Goal: Information Seeking & Learning: Learn about a topic

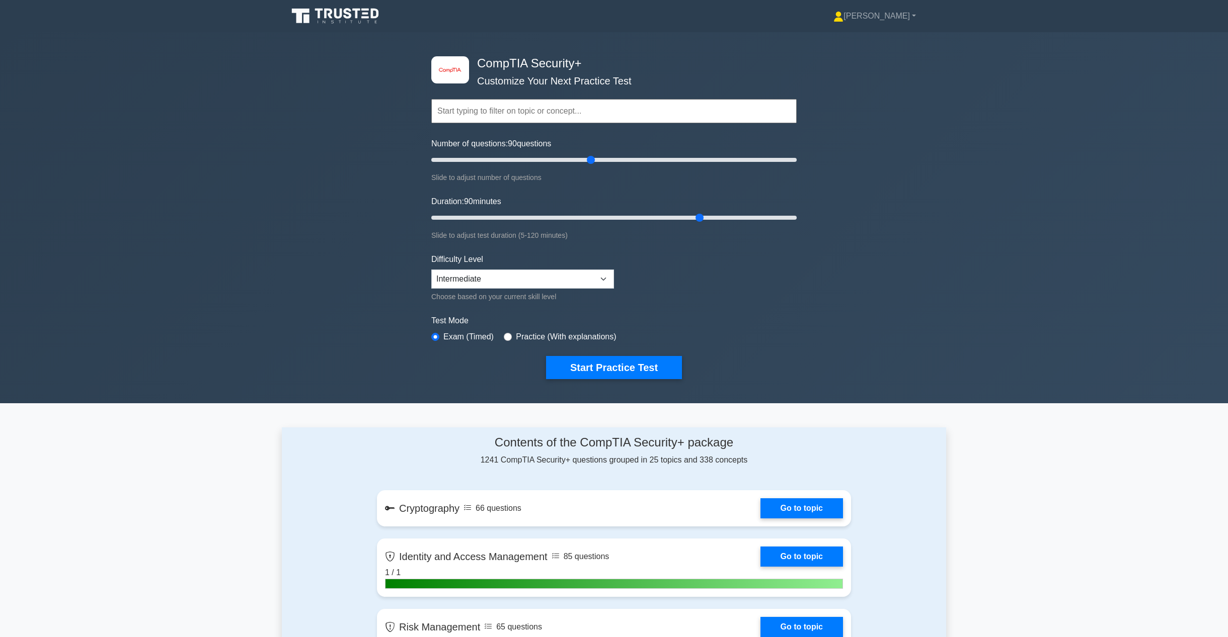
select select "intermediate"
click at [600, 366] on button "Start Practice Test" at bounding box center [614, 367] width 136 height 23
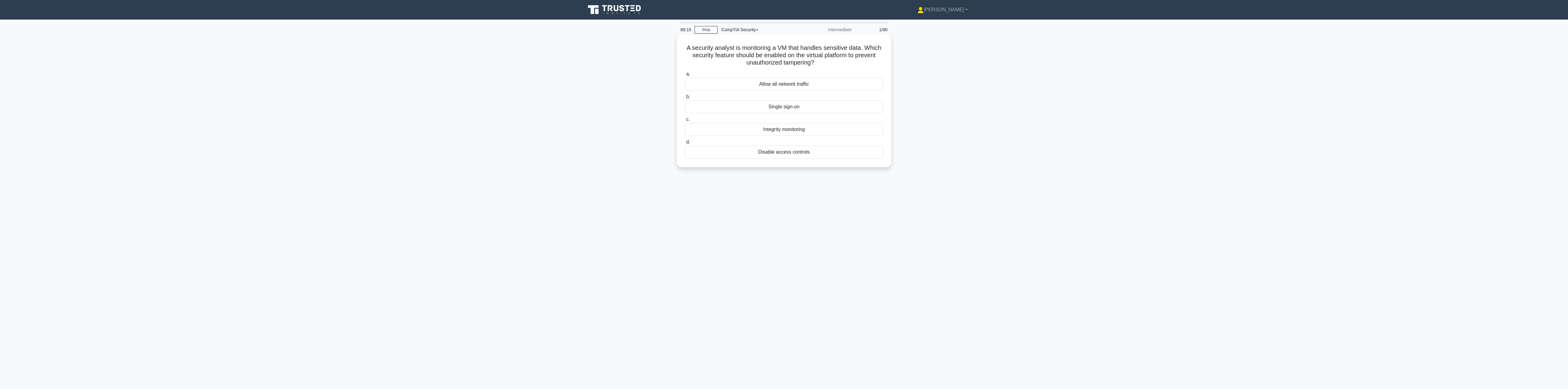
click at [752, 132] on div "Integrity monitoring" at bounding box center [784, 129] width 198 height 13
click at [685, 122] on input "c. Integrity monitoring" at bounding box center [685, 119] width 0 height 4
click at [752, 106] on div "Confirm the identity of the coworker before sharing any information." at bounding box center [784, 107] width 198 height 13
click at [685, 99] on input "b. Confirm the identity of the coworker before sharing any information." at bounding box center [685, 97] width 0 height 4
click at [752, 138] on div "Infrared beam sensors" at bounding box center [784, 136] width 198 height 13
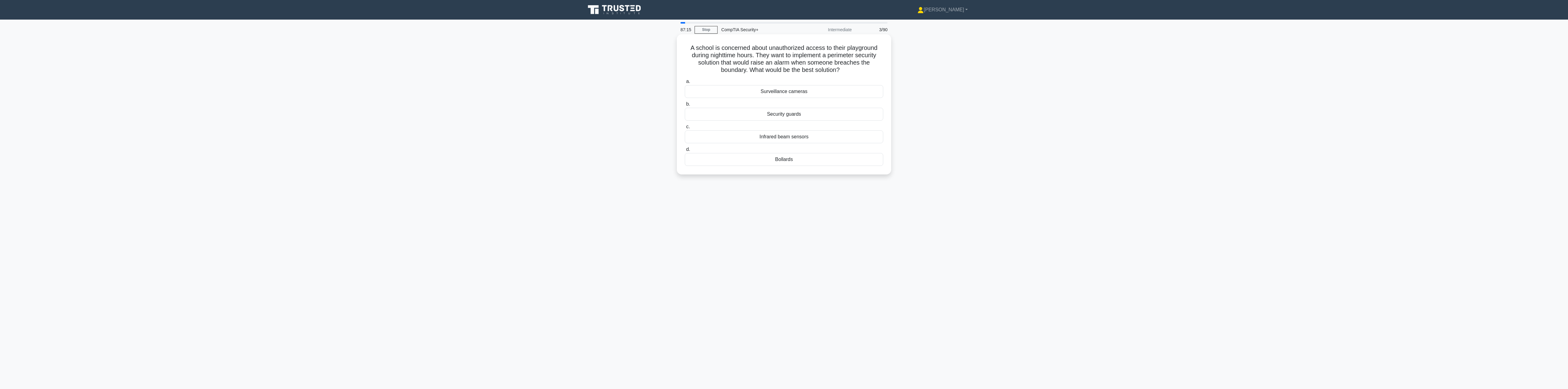
click at [685, 129] on input "c. Infrared beam sensors" at bounding box center [685, 127] width 0 height 4
click at [752, 113] on div "Network as a Service (NaaS)" at bounding box center [784, 114] width 198 height 13
click at [685, 107] on input "b. Network as a Service (NaaS)" at bounding box center [685, 104] width 0 height 4
click at [752, 135] on div "Misconfiguration" at bounding box center [784, 136] width 198 height 13
click at [685, 129] on input "c. Misconfiguration" at bounding box center [685, 127] width 0 height 4
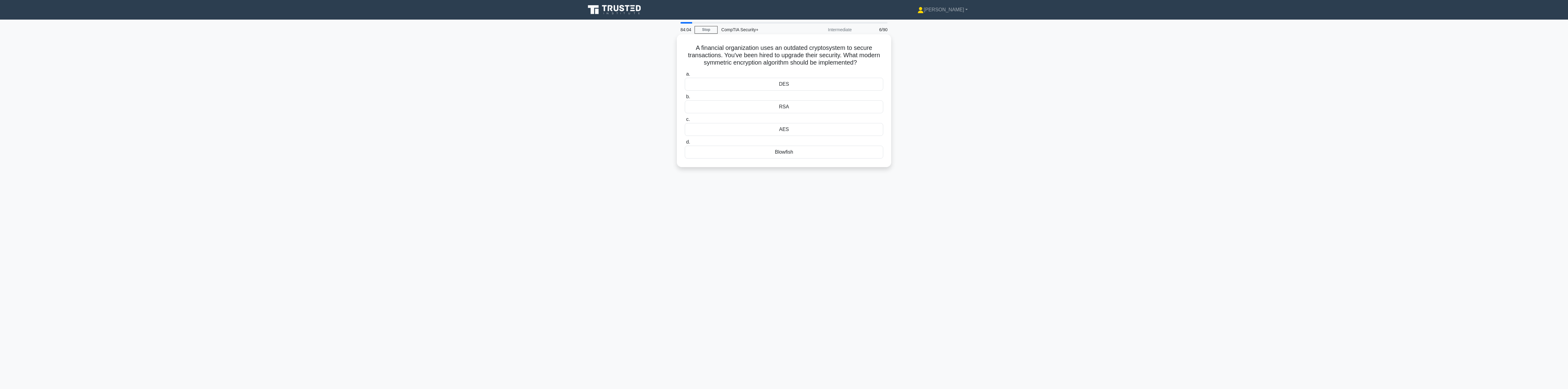
click at [752, 128] on div "AES" at bounding box center [784, 129] width 198 height 13
click at [685, 122] on input "c. AES" at bounding box center [685, 119] width 0 height 4
click at [752, 153] on div "Network Intrusion Prevention System (NIPS)" at bounding box center [784, 152] width 198 height 13
click at [685, 144] on input "d. Network Intrusion Prevention System (NIPS)" at bounding box center [685, 142] width 0 height 4
click at [752, 159] on div "Adding a VPN for accessing the cloud" at bounding box center [784, 159] width 198 height 13
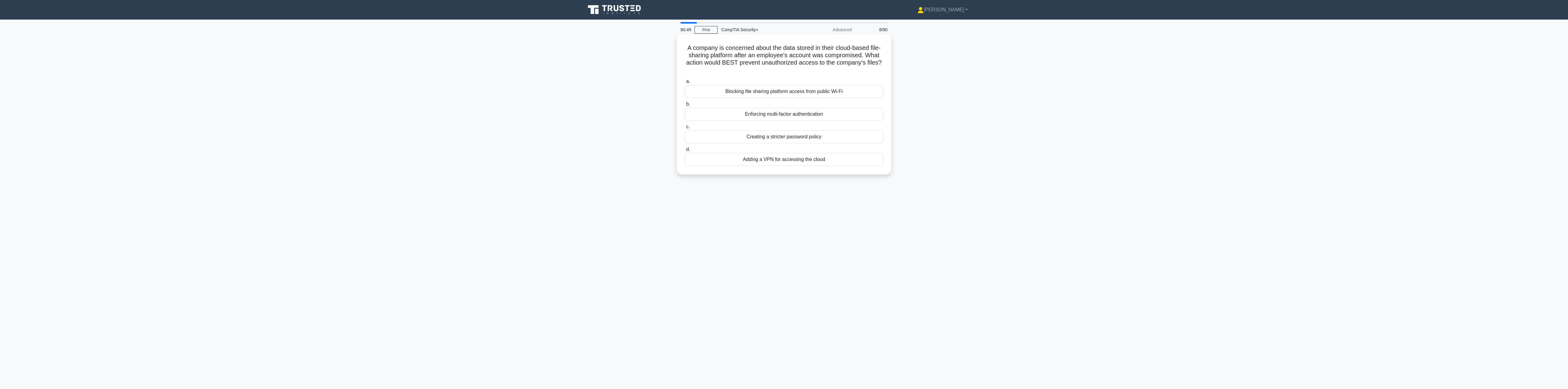
click at [685, 152] on input "d. Adding a VPN for accessing the cloud" at bounding box center [685, 150] width 0 height 4
click at [752, 154] on div "Setup a Virtual Private Network (VPN)" at bounding box center [784, 152] width 198 height 13
click at [685, 144] on input "d. Setup a Virtual Private Network (VPN)" at bounding box center [685, 142] width 0 height 4
click at [752, 86] on div "Report the vulnerability to the client and suggest proper mitigations." at bounding box center [784, 84] width 198 height 13
click at [685, 76] on input "a. Report the vulnerability to the client and suggest proper mitigations." at bounding box center [685, 74] width 0 height 4
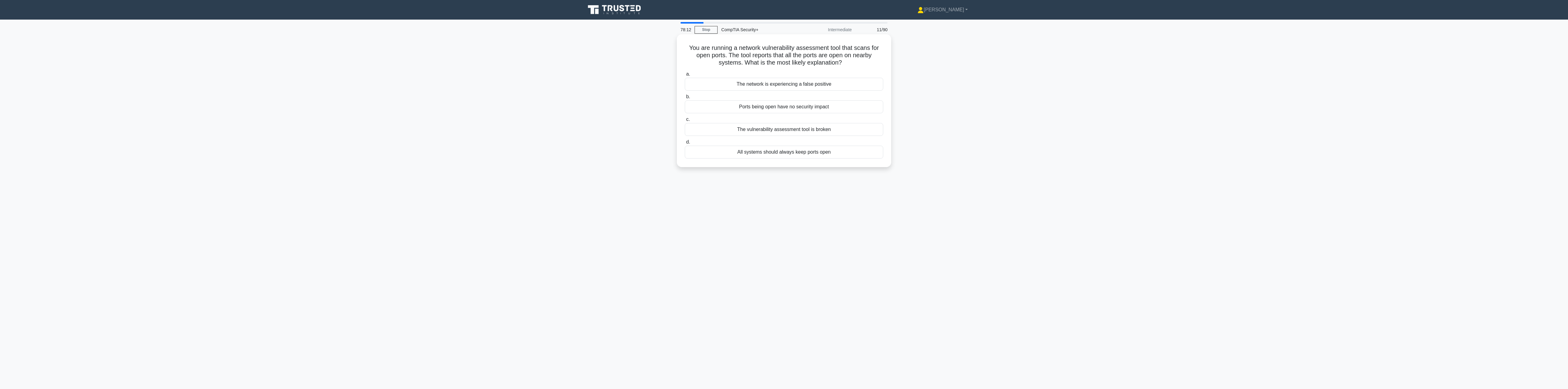
click at [752, 86] on div "The network is experiencing a false positive" at bounding box center [784, 84] width 198 height 13
click at [685, 76] on input "a. The network is experiencing a false positive" at bounding box center [685, 74] width 0 height 4
click at [752, 114] on div "Outdated IDPS software" at bounding box center [784, 114] width 198 height 13
click at [685, 107] on input "b. Outdated IDPS software" at bounding box center [685, 104] width 0 height 4
click at [752, 147] on div "Passing user input directly to SQL queries" at bounding box center [784, 144] width 198 height 13
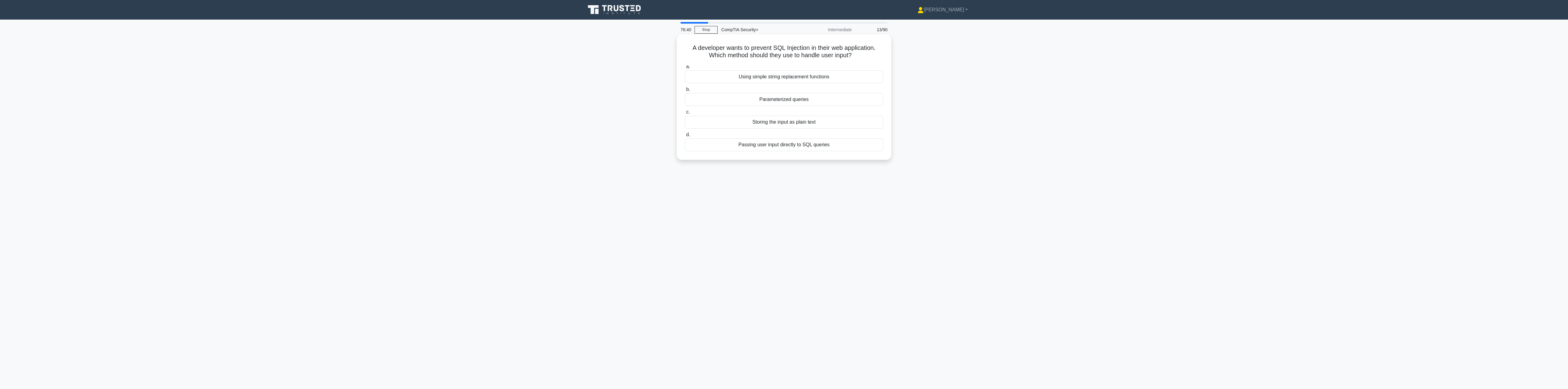
click at [685, 137] on input "d. Passing user input directly to SQL queries" at bounding box center [685, 135] width 0 height 4
click at [752, 107] on div "Dynamic testing." at bounding box center [784, 107] width 198 height 13
click at [685, 99] on input "b. Dynamic testing." at bounding box center [685, 97] width 0 height 4
click at [752, 110] on div "The IT department should evaluate the software and install it if approved." at bounding box center [784, 107] width 198 height 13
click at [685, 99] on input "b. The IT department should evaluate the software and install it if approved." at bounding box center [685, 97] width 0 height 4
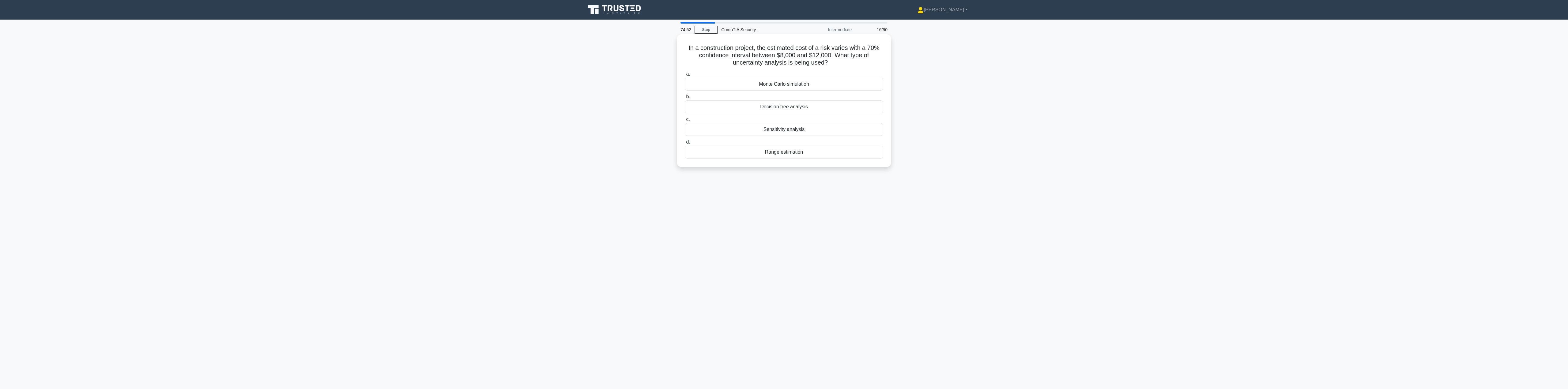
click at [752, 152] on div "Range estimation" at bounding box center [784, 152] width 198 height 13
click at [685, 144] on input "d. Range estimation" at bounding box center [685, 142] width 0 height 4
click at [752, 128] on div "Perform regular app checks using Mobile Device Management (MDM)" at bounding box center [784, 129] width 198 height 13
click at [685, 122] on input "c. Perform regular app checks using Mobile Device Management (MDM)" at bounding box center [685, 119] width 0 height 4
click at [752, 162] on div "Human-in-the-loop automation" at bounding box center [784, 159] width 198 height 13
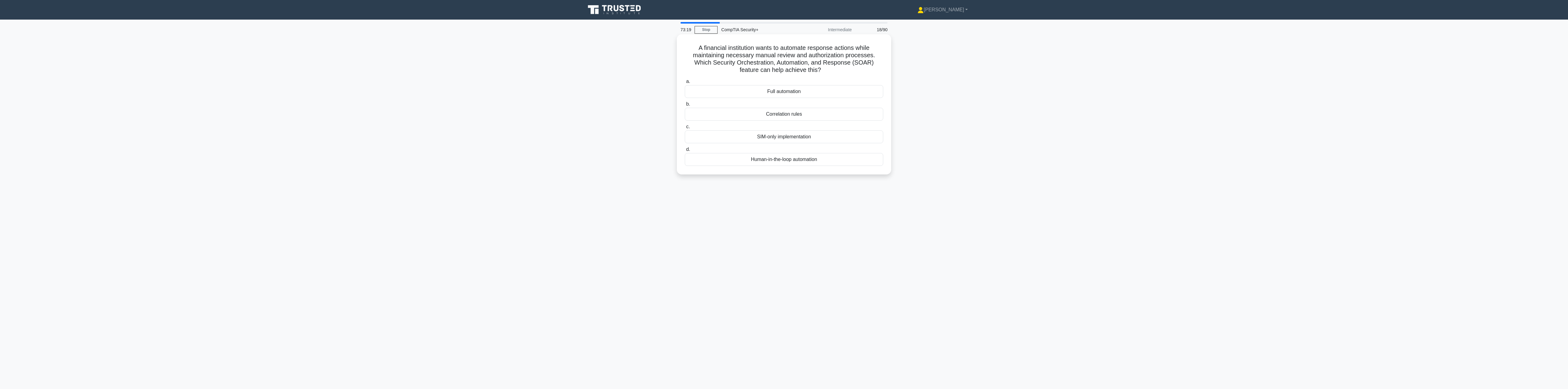
click at [685, 152] on input "d. Human-in-the-loop automation" at bounding box center [685, 150] width 0 height 4
click at [752, 111] on div "Service Level Agreement" at bounding box center [784, 107] width 198 height 13
click at [685, 99] on input "b. Service Level Agreement" at bounding box center [685, 97] width 0 height 4
click at [752, 144] on div "Implement a layer 2 switch with 802.1X and MACsec configurations" at bounding box center [784, 144] width 198 height 13
click at [685, 136] on input "c. Implement a layer 2 switch with 802.1X and MACsec configurations" at bounding box center [685, 134] width 0 height 4
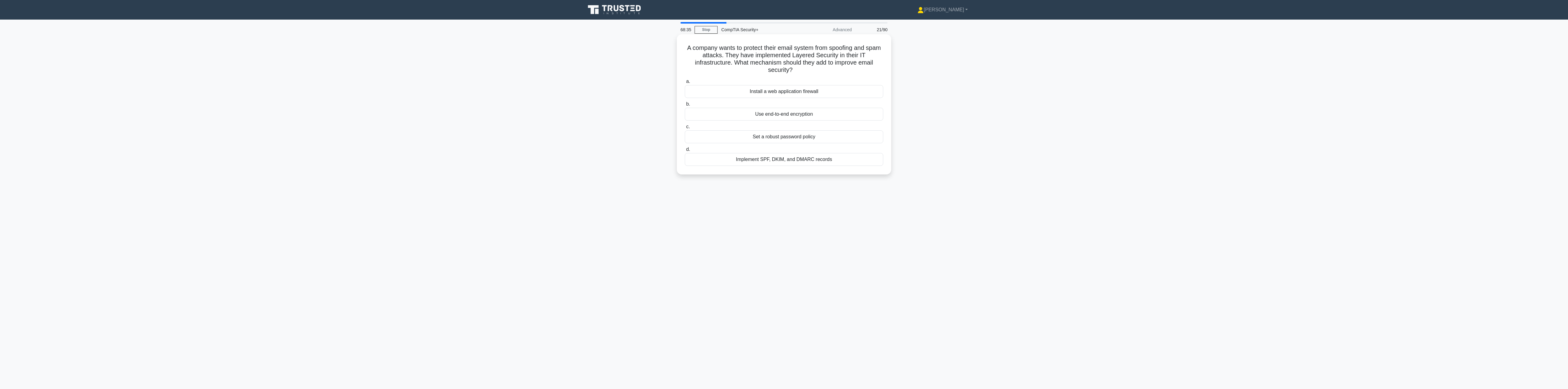
click at [752, 114] on div "Use end-to-end encryption" at bounding box center [784, 114] width 198 height 13
click at [685, 107] on input "b. Use end-to-end encryption" at bounding box center [685, 104] width 0 height 4
click at [752, 155] on div "Key Usage extension" at bounding box center [784, 152] width 198 height 13
click at [685, 144] on input "d. Key Usage extension" at bounding box center [685, 142] width 0 height 4
click at [752, 152] on div "Forensic analyst" at bounding box center [784, 152] width 198 height 13
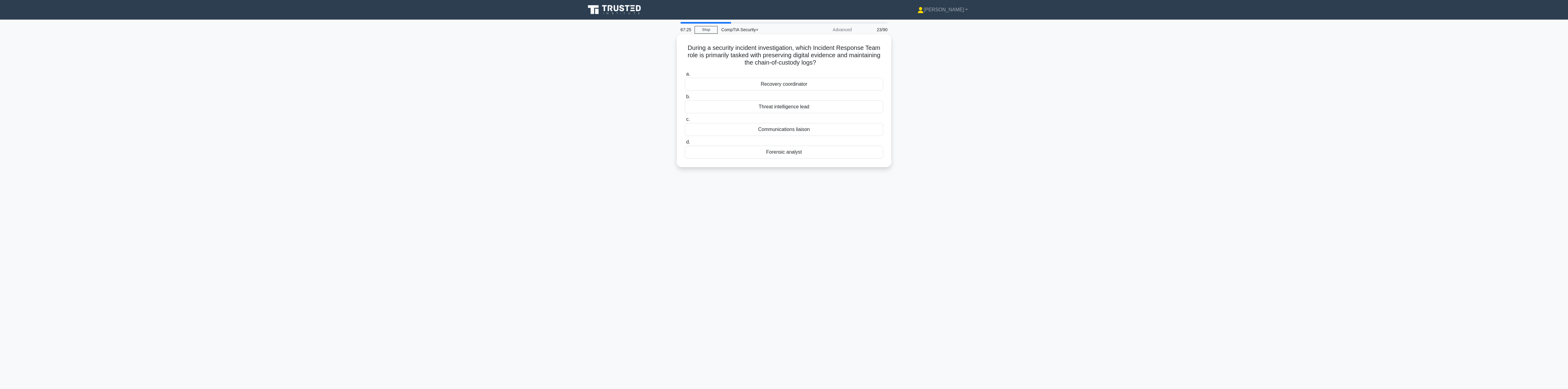
click at [685, 144] on input "d. Forensic analyst" at bounding box center [685, 142] width 0 height 4
click at [752, 130] on div "Compression" at bounding box center [784, 129] width 198 height 13
click at [685, 122] on input "c. Compression" at bounding box center [685, 119] width 0 height 4
click at [752, 88] on div "Move the executive's device to an appropriate VLAN with the required access." at bounding box center [784, 84] width 198 height 13
click at [685, 76] on input "a. Move the executive's device to an appropriate VLAN with the required access." at bounding box center [685, 74] width 0 height 4
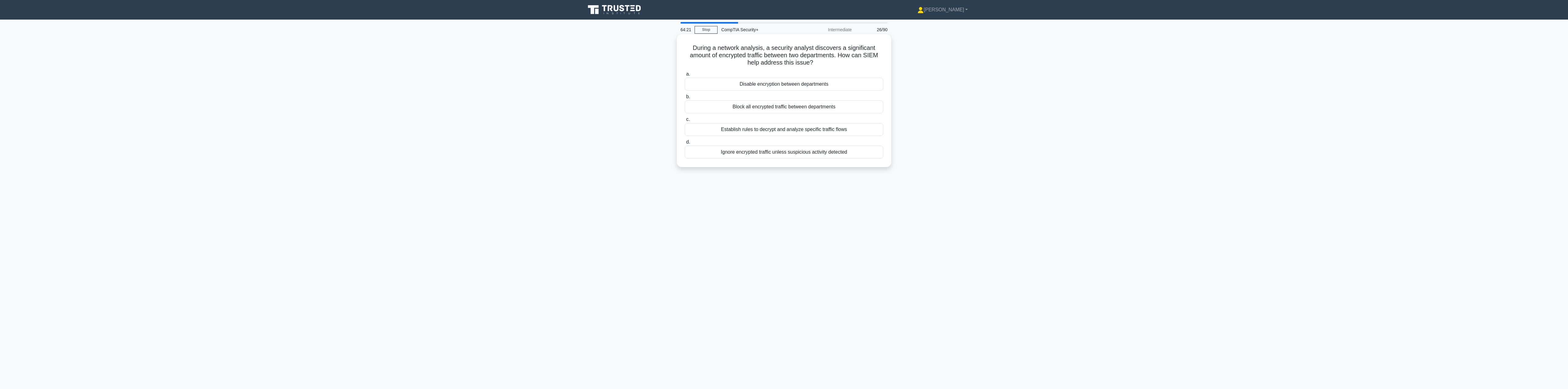
click at [752, 131] on div "Establish rules to decrypt and analyze specific traffic flows" at bounding box center [784, 129] width 198 height 13
click at [685, 122] on input "c. Establish rules to decrypt and analyze specific traffic flows" at bounding box center [685, 119] width 0 height 4
click at [752, 91] on div "SHA-256" at bounding box center [784, 91] width 198 height 13
click at [685, 83] on input "a. SHA-256" at bounding box center [685, 82] width 0 height 4
click at [752, 130] on div "User and Entity Behavior Analytics (UEBA)" at bounding box center [784, 129] width 198 height 13
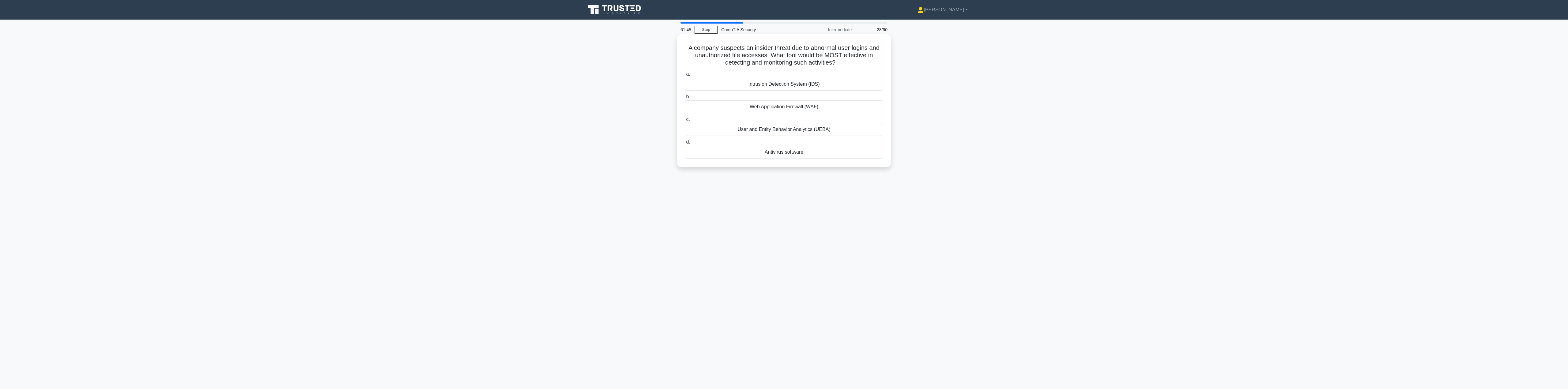
click at [752, 131] on div "User and Entity Behavior Analytics (UEBA)" at bounding box center [784, 129] width 198 height 13
click at [685, 122] on input "c. User and Entity Behavior Analytics (UEBA)" at bounding box center [685, 119] width 0 height 4
click at [752, 128] on main "61:43 Stop CompTIA Security+ Advanced 29/90 A company has critical information …" at bounding box center [784, 204] width 1568 height 370
click at [752, 153] on div "Minimize the attack surface" at bounding box center [784, 152] width 198 height 13
click at [685, 144] on input "d. Minimize the attack surface" at bounding box center [685, 142] width 0 height 4
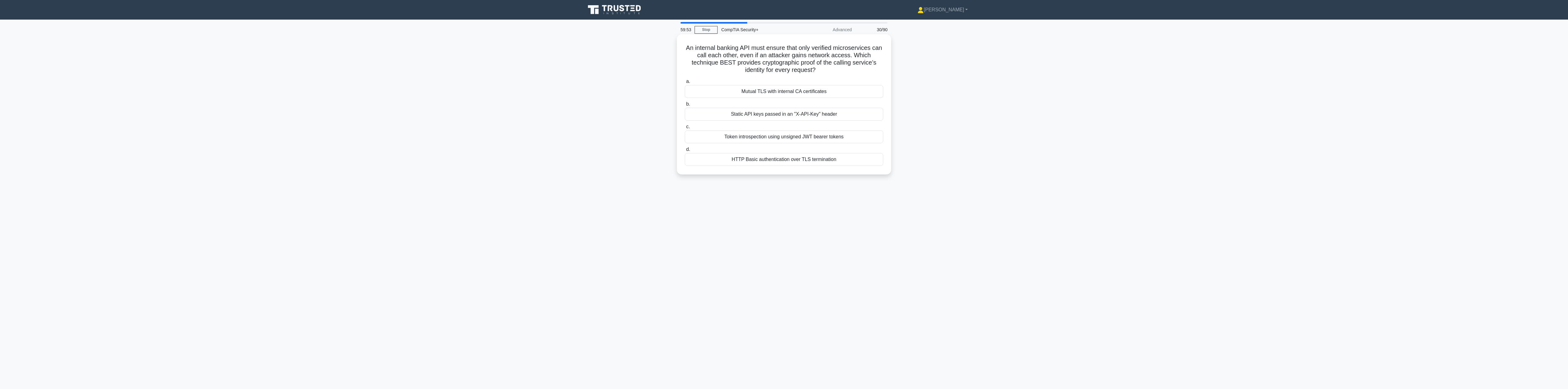
click at [752, 93] on div "Mutual TLS with internal CA certificates" at bounding box center [784, 91] width 198 height 13
click at [685, 83] on input "a. Mutual TLS with internal CA certificates" at bounding box center [685, 82] width 0 height 4
click at [752, 136] on div "TLS over HTTPS with a static API key in the query string" at bounding box center [784, 129] width 198 height 13
click at [685, 122] on input "c. TLS over HTTPS with a static API key in the query string" at bounding box center [685, 119] width 0 height 4
click at [752, 127] on div "IP whitelisting" at bounding box center [784, 122] width 198 height 13
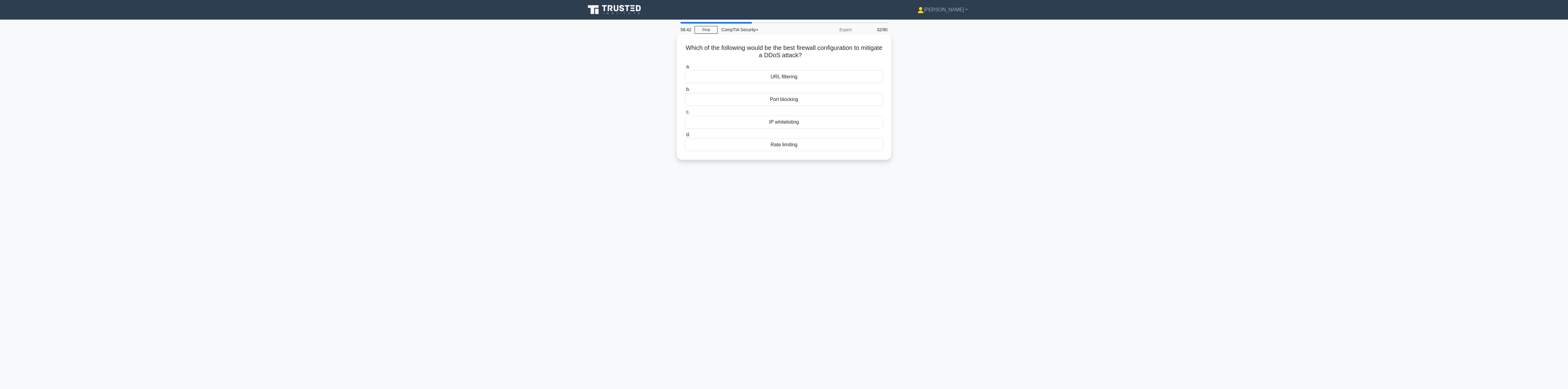
click at [685, 114] on input "c. IP whitelisting" at bounding box center [685, 112] width 0 height 4
click at [752, 138] on div "Assign both employees new passwords" at bounding box center [784, 136] width 198 height 13
click at [685, 129] on input "c. Assign both employees new passwords" at bounding box center [685, 127] width 0 height 4
click at [752, 158] on div "Configuration drift monitoring" at bounding box center [784, 152] width 198 height 13
click at [685, 144] on input "d. Configuration drift monitoring" at bounding box center [685, 142] width 0 height 4
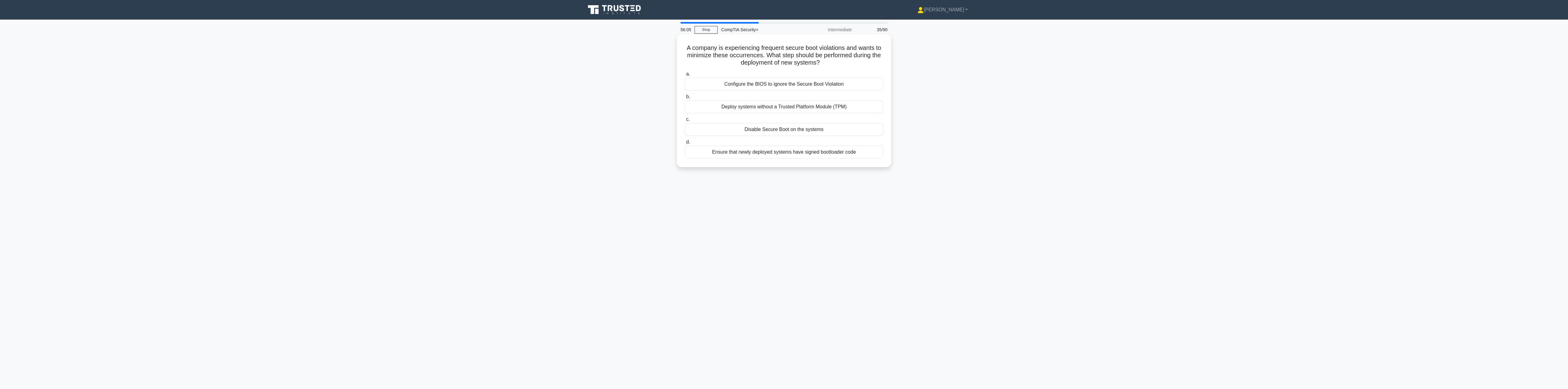
click at [752, 155] on div "Ensure that newly deployed systems have signed bootloader code" at bounding box center [784, 152] width 198 height 13
click at [685, 144] on input "d. Ensure that newly deployed systems have signed bootloader code" at bounding box center [685, 142] width 0 height 4
click at [752, 163] on div "Implement a separate authentication system for DMZ servers" at bounding box center [784, 159] width 198 height 13
click at [685, 152] on input "d. Implement a separate authentication system for DMZ servers" at bounding box center [685, 150] width 0 height 4
click at [752, 86] on div "Role-Based Access Control (RBAC)" at bounding box center [784, 84] width 198 height 13
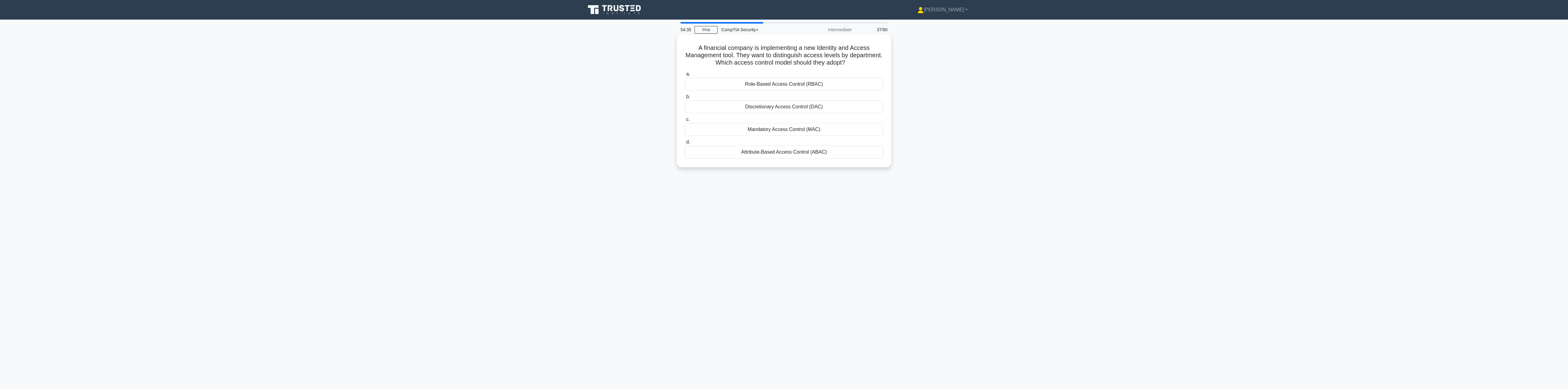
click at [685, 76] on input "a. Role-Based Access Control (RBAC)" at bounding box center [685, 74] width 0 height 4
click at [752, 152] on div "Port Scanning" at bounding box center [784, 152] width 198 height 13
click at [685, 144] on input "d. Port Scanning" at bounding box center [685, 142] width 0 height 4
click at [752, 155] on div "a. VLAN assignment b. 802.1X c. d." at bounding box center [784, 114] width 206 height 91
click at [752, 110] on div "802.1X" at bounding box center [784, 107] width 198 height 13
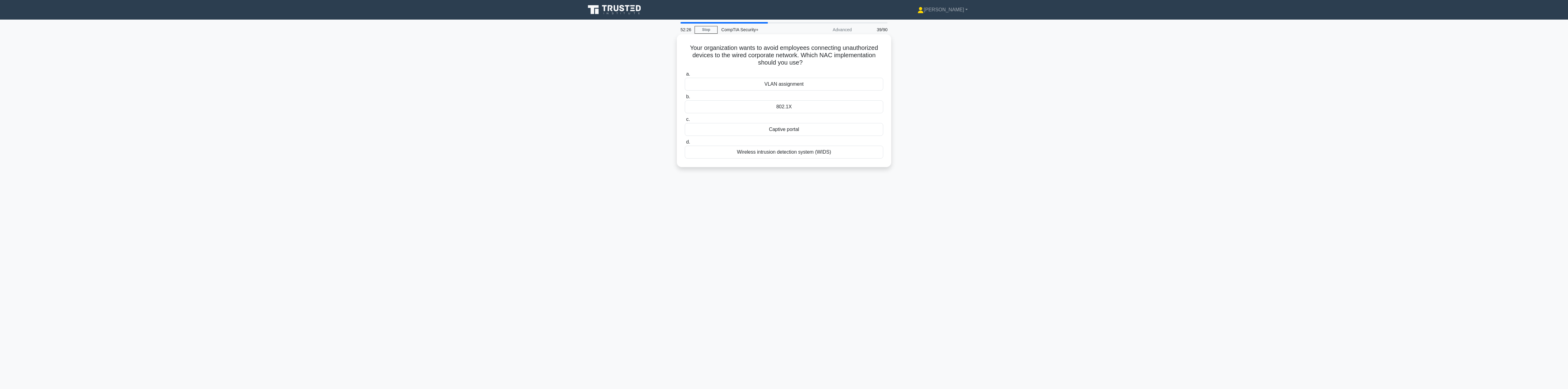
click at [685, 99] on input "b. 802.1X" at bounding box center [685, 97] width 0 height 4
click at [752, 146] on main "52:25 Stop CompTIA Security+ Intermediate 40/90 A security analyst discovered V…" at bounding box center [784, 204] width 1568 height 370
click at [752, 85] on div "Patch the hypervisor and ensure its software is up to date" at bounding box center [784, 84] width 198 height 13
click at [685, 76] on input "a. Patch the hypervisor and ensure its software is up to date" at bounding box center [685, 74] width 0 height 4
click at [752, 132] on div "RADIUS server and 802.1X authentication" at bounding box center [784, 129] width 198 height 13
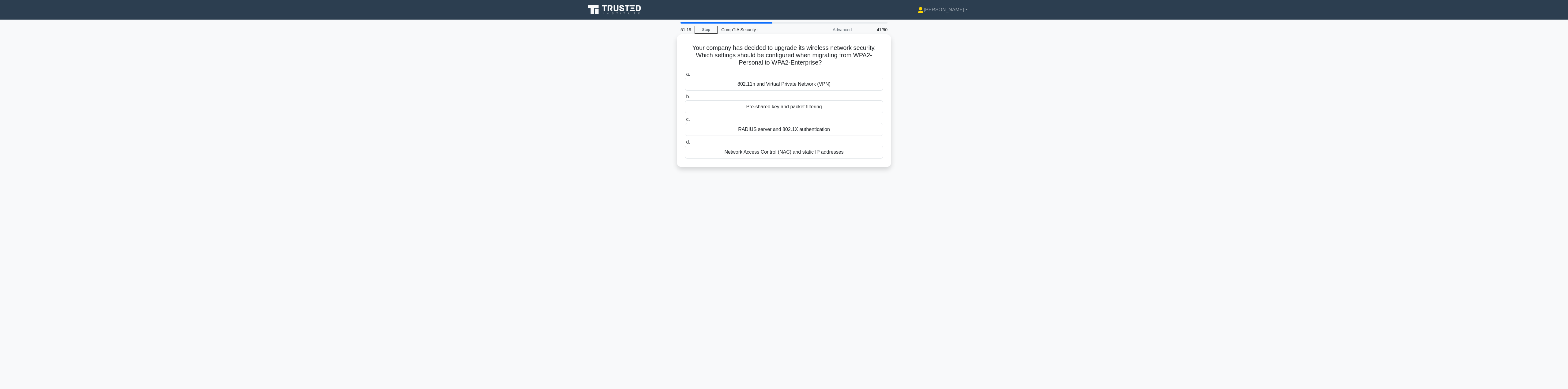
click at [685, 122] on input "c. RADIUS server and 802.1X authentication" at bounding box center [685, 119] width 0 height 4
click at [752, 145] on div "Review and update security awareness training for employees to help identify po…" at bounding box center [784, 140] width 198 height 20
click at [685, 129] on input "c. Review and update security awareness training for employees to help identify…" at bounding box center [685, 127] width 0 height 4
click at [752, 118] on div "Personal Area Network (PAN)" at bounding box center [784, 114] width 198 height 13
click at [685, 107] on input "b. Personal Area Network (PAN)" at bounding box center [685, 104] width 0 height 4
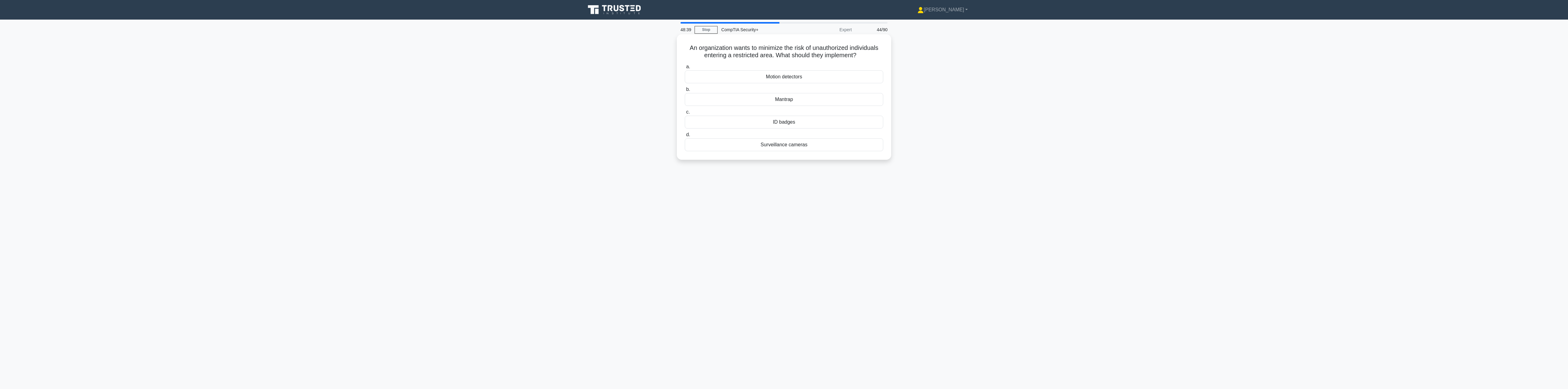
click at [752, 99] on div "Mantrap" at bounding box center [784, 99] width 198 height 13
click at [685, 91] on input "b. Mantrap" at bounding box center [685, 89] width 0 height 4
click at [752, 154] on div "HIPAA" at bounding box center [784, 152] width 198 height 13
click at [685, 144] on input "d. HIPAA" at bounding box center [685, 142] width 0 height 4
click at [752, 111] on div "Confidential" at bounding box center [784, 107] width 198 height 13
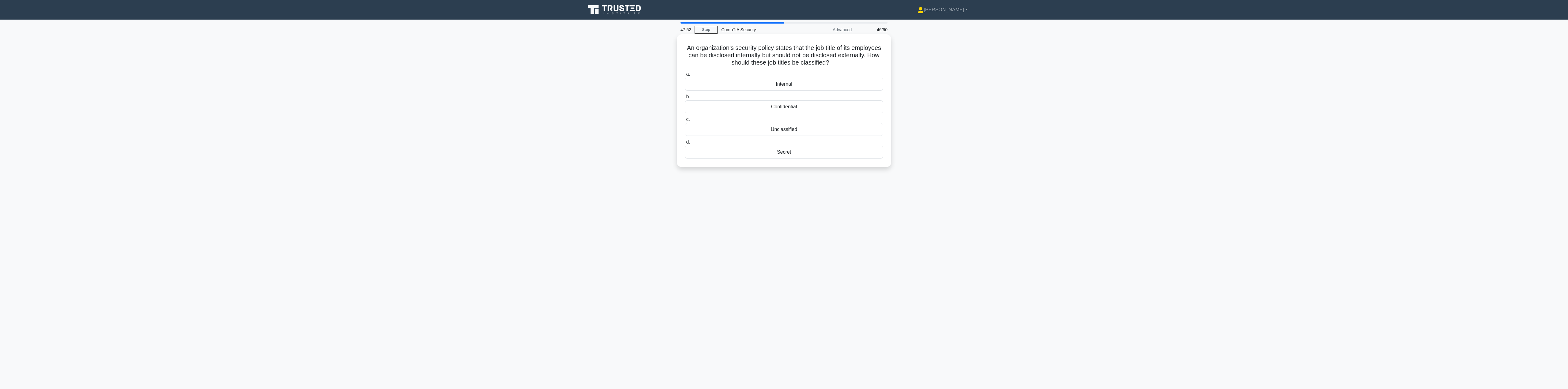
click at [685, 99] on input "b. Confidential" at bounding box center [685, 97] width 0 height 4
click at [752, 134] on div "SSH" at bounding box center [784, 136] width 198 height 13
click at [685, 129] on input "c. SSH" at bounding box center [685, 127] width 0 height 4
click at [752, 130] on div "Perform a risk assessment" at bounding box center [784, 129] width 198 height 13
click at [685, 122] on input "c. Perform a risk assessment" at bounding box center [685, 119] width 0 height 4
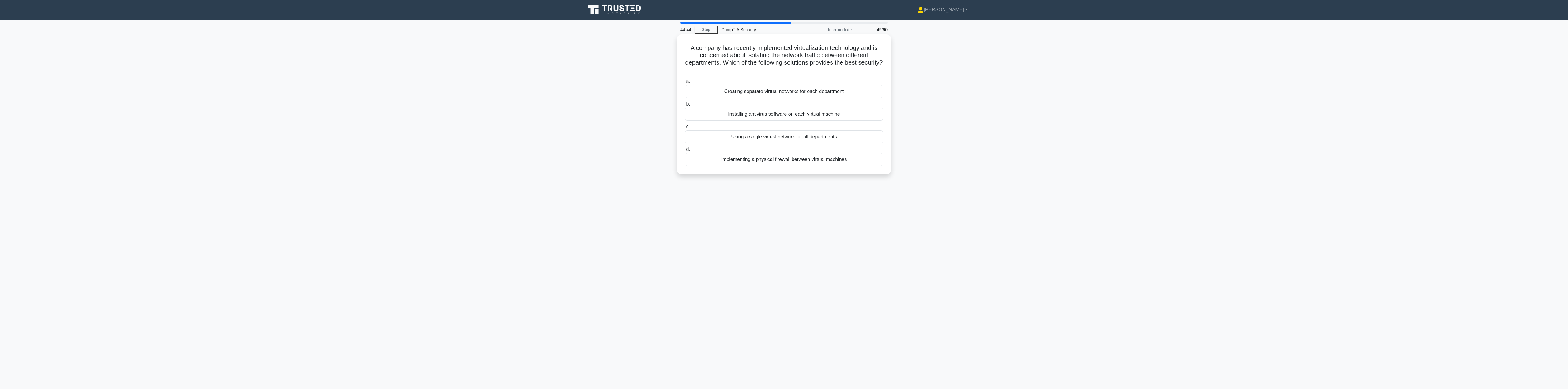
click at [752, 136] on div "Using a single virtual network for all departments" at bounding box center [784, 136] width 198 height 13
click at [685, 129] on input "c. Using a single virtual network for all departments" at bounding box center [685, 127] width 0 height 4
click at [752, 110] on div "Chain-of-custody policy" at bounding box center [784, 107] width 198 height 13
click at [685, 99] on input "b. Chain-of-custody policy" at bounding box center [685, 97] width 0 height 4
click at [752, 136] on div "WPA2-Personal" at bounding box center [784, 136] width 198 height 13
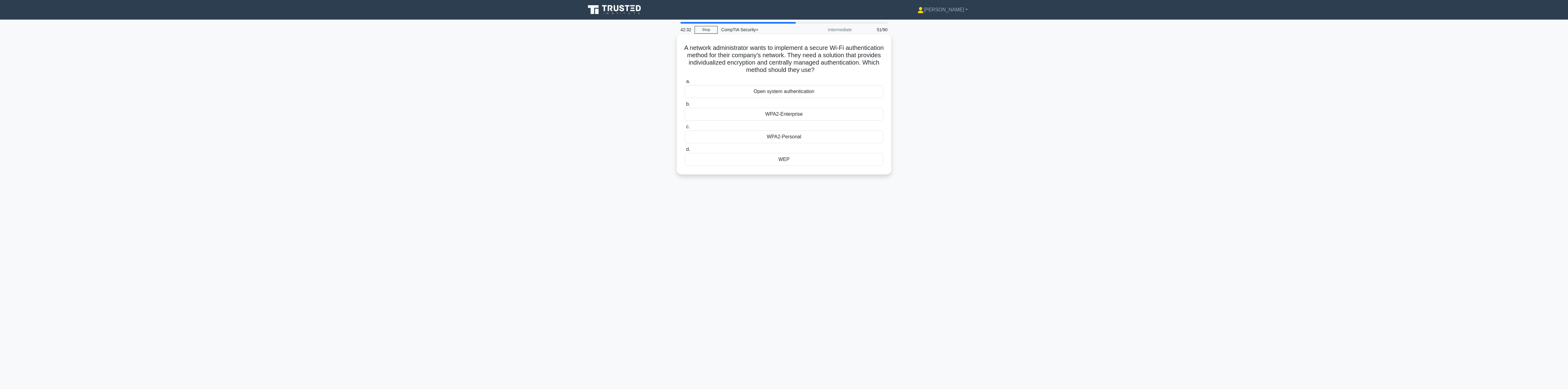
click at [685, 129] on input "c. WPA2-Personal" at bounding box center [685, 127] width 0 height 4
click at [752, 128] on div "Reviewing logs and access records" at bounding box center [784, 129] width 198 height 13
click at [685, 122] on input "c. Reviewing logs and access records" at bounding box center [685, 119] width 0 height 4
click at [752, 155] on div "Incomplete whitelist; add missing dependencies and executables" at bounding box center [784, 152] width 198 height 13
click at [685, 144] on input "d. Incomplete whitelist; add missing dependencies and executables" at bounding box center [685, 142] width 0 height 4
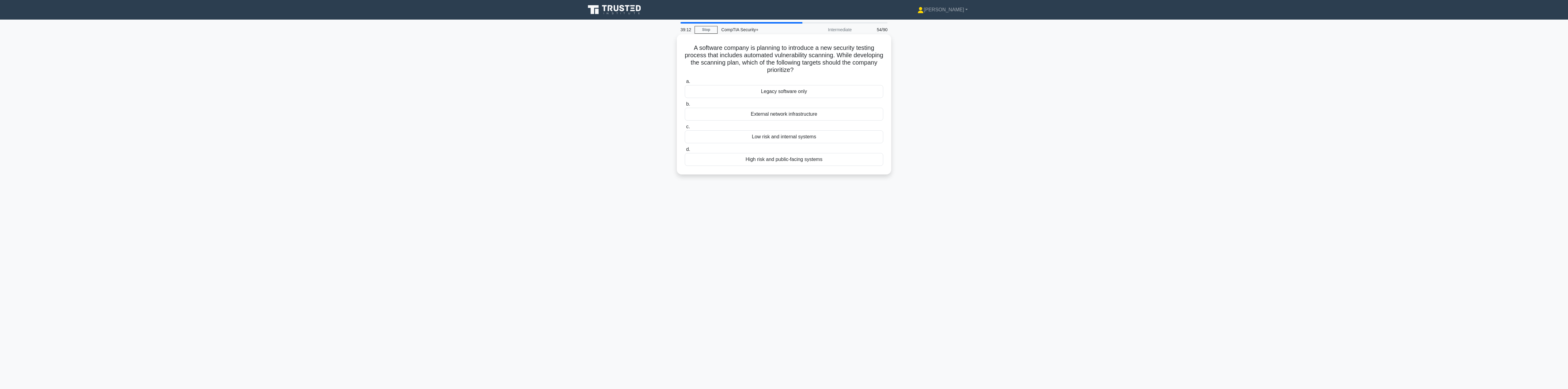
click at [752, 158] on div "High risk and public-facing systems" at bounding box center [784, 159] width 198 height 13
click at [685, 152] on input "d. High risk and public-facing systems" at bounding box center [685, 150] width 0 height 4
click at [752, 130] on div "Implement layered security architecture" at bounding box center [784, 129] width 198 height 13
click at [685, 122] on input "c. Implement layered security architecture" at bounding box center [685, 119] width 0 height 4
click at [752, 131] on div "Acceptable Use Policy" at bounding box center [784, 129] width 198 height 13
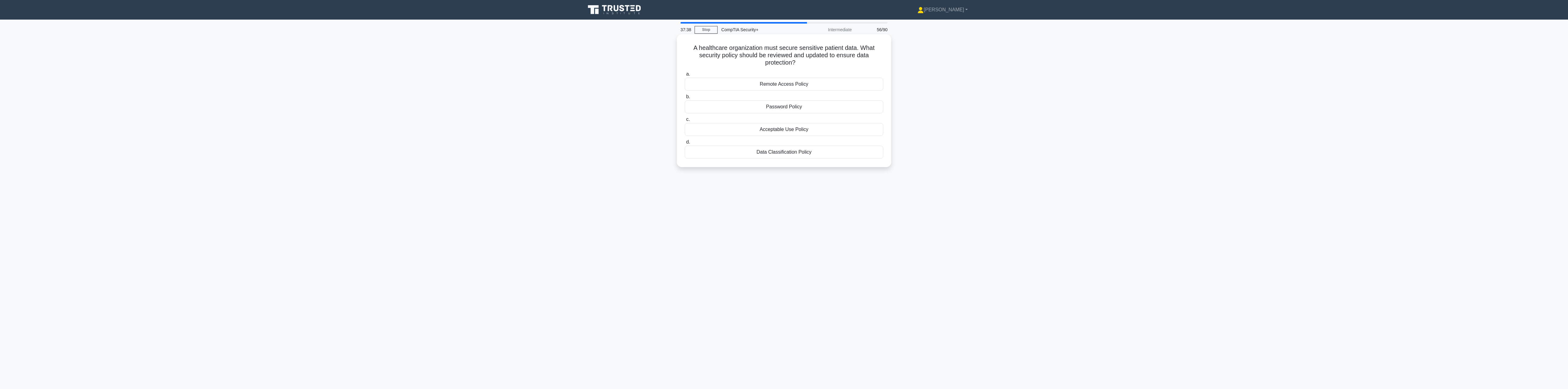
click at [685, 122] on input "c. Acceptable Use Policy" at bounding box center [685, 119] width 0 height 4
click at [752, 153] on div "Identify areas for improvement and create an action plan." at bounding box center [784, 152] width 198 height 13
click at [685, 144] on input "d. Identify areas for improvement and create an action plan." at bounding box center [685, 142] width 0 height 4
click at [752, 153] on div "Close the pop-up and run an existing, trusted antivirus software on the compute…" at bounding box center [784, 152] width 198 height 13
click at [685, 144] on input "d. Close the pop-up and run an existing, trusted antivirus software on the comp…" at bounding box center [685, 142] width 0 height 4
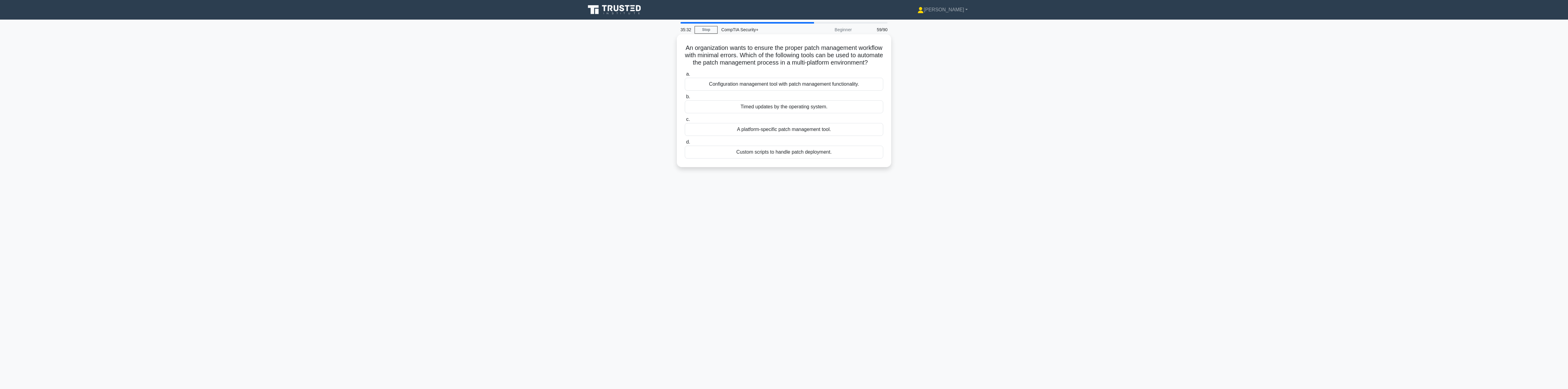
click at [752, 113] on div "Timed updates by the operating system." at bounding box center [784, 107] width 198 height 13
click at [685, 99] on input "b. Timed updates by the operating system." at bounding box center [685, 97] width 0 height 4
click at [752, 159] on div "Tuning the correlation rules" at bounding box center [784, 152] width 198 height 13
click at [685, 144] on input "d. Tuning the correlation rules" at bounding box center [685, 142] width 0 height 4
click at [752, 127] on div "Ensure backups and disaster recovery plans are updated" at bounding box center [784, 129] width 198 height 13
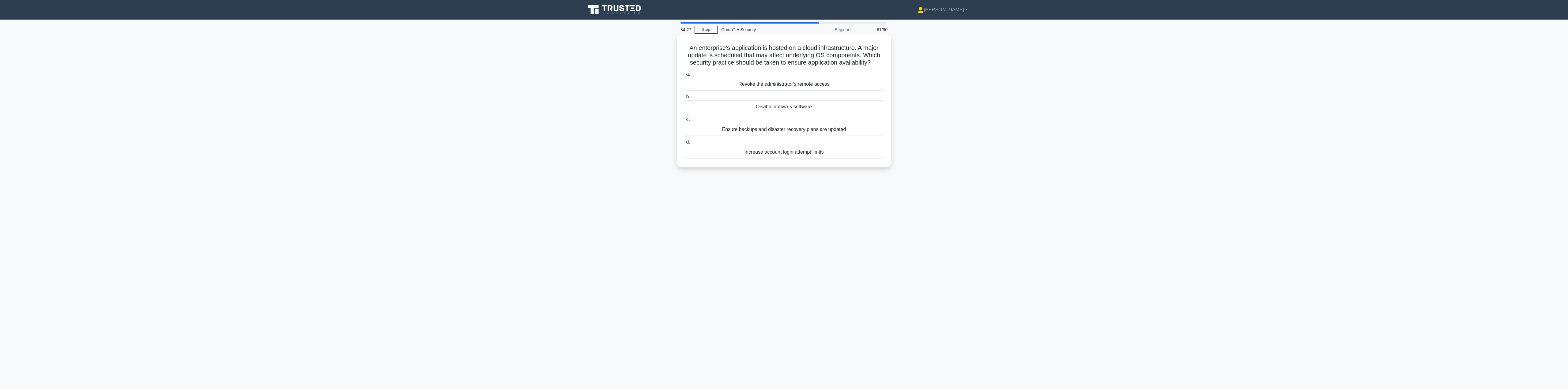
click at [685, 122] on input "c. Ensure backups and disaster recovery plans are updated" at bounding box center [685, 119] width 0 height 4
click at [752, 156] on div "Disabling the user accounts associated with unauthorized access" at bounding box center [784, 152] width 198 height 13
click at [685, 144] on input "d. Disabling the user accounts associated with unauthorized access" at bounding box center [685, 142] width 0 height 4
click at [752, 86] on div "WEP" at bounding box center [784, 84] width 198 height 13
click at [685, 76] on input "a. WEP" at bounding box center [685, 74] width 0 height 4
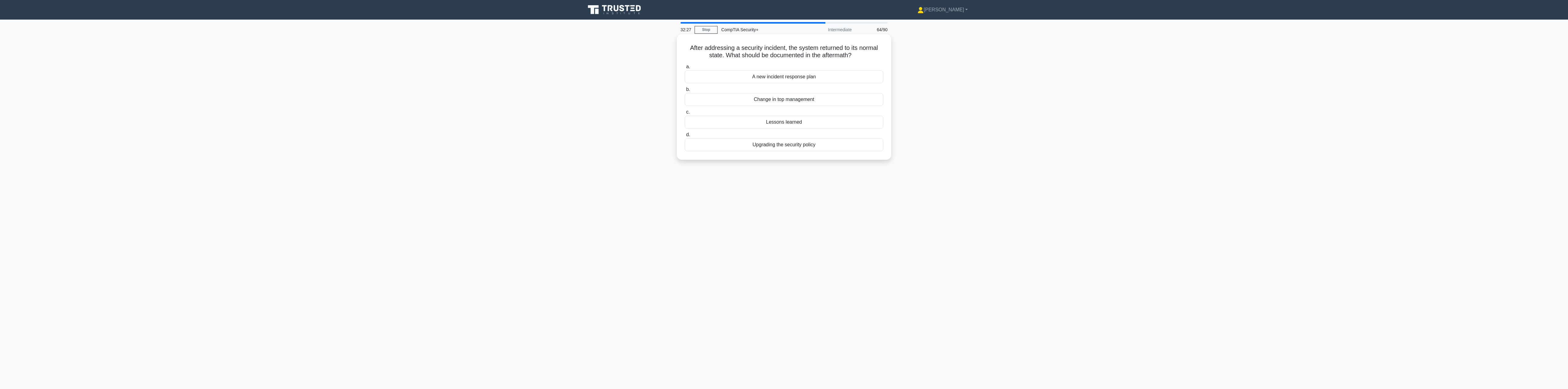
click at [752, 122] on div "Lessons learned" at bounding box center [784, 122] width 198 height 13
click at [685, 114] on input "c. Lessons learned" at bounding box center [685, 112] width 0 height 4
click at [752, 99] on div "Using a disaster recovery plan" at bounding box center [784, 99] width 198 height 13
click at [685, 91] on input "b. Using a disaster recovery plan" at bounding box center [685, 89] width 0 height 4
click at [752, 159] on div "Token-based authentication" at bounding box center [784, 152] width 198 height 13
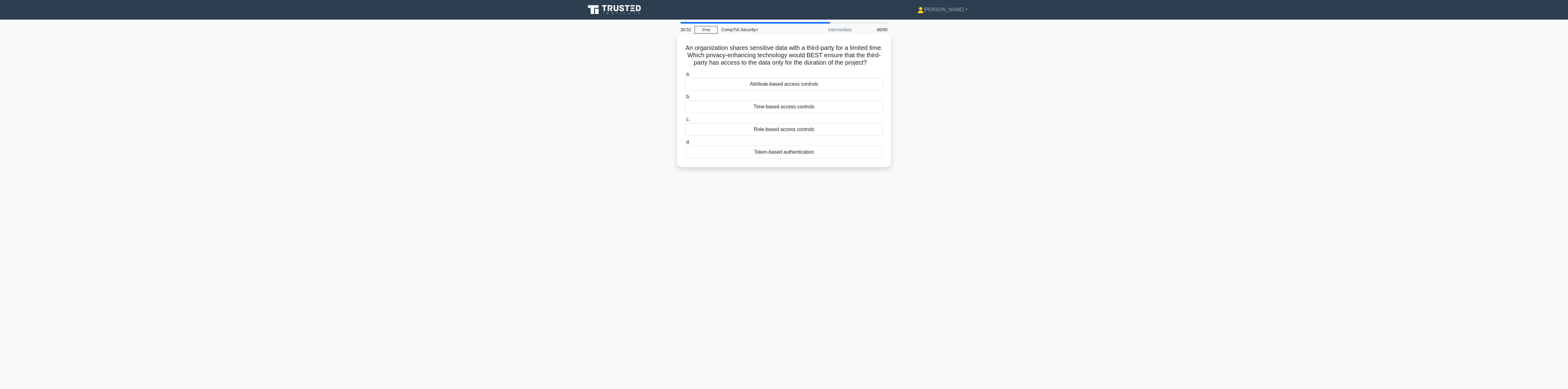
click at [685, 144] on input "d. Token-based authentication" at bounding box center [685, 142] width 0 height 4
click at [752, 108] on div "Deny access and inform your supervisor or IT department of the suspicious call." at bounding box center [784, 107] width 198 height 13
click at [685, 99] on input "b. Deny access and inform your supervisor or IT department of the suspicious ca…" at bounding box center [685, 97] width 0 height 4
click at [752, 80] on div "Implementing a cloud management platform" at bounding box center [784, 84] width 198 height 13
click at [685, 76] on input "a. Implementing a cloud management platform" at bounding box center [685, 74] width 0 height 4
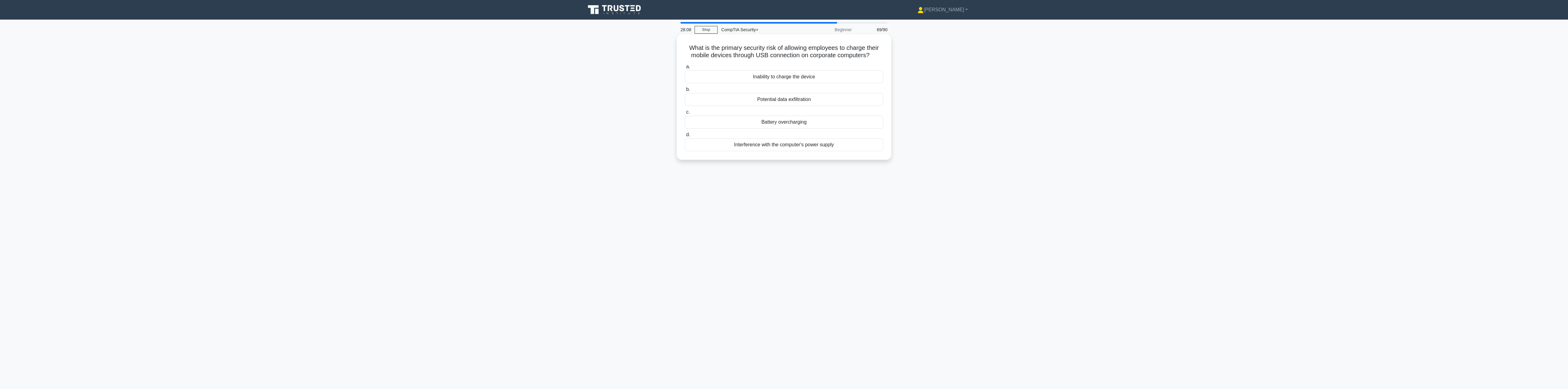
click at [752, 97] on div "Potential data exfiltration" at bounding box center [784, 99] width 198 height 13
click at [685, 91] on input "b. Potential data exfiltration" at bounding box center [685, 89] width 0 height 4
click at [752, 132] on div "Determine the type and sensitivity of the exfiltrated data" at bounding box center [784, 129] width 198 height 13
click at [685, 122] on input "c. Determine the type and sensitivity of the exfiltrated data" at bounding box center [685, 119] width 0 height 4
click at [752, 107] on div "Contact the coworker using the email's phone number for verification." at bounding box center [784, 107] width 198 height 13
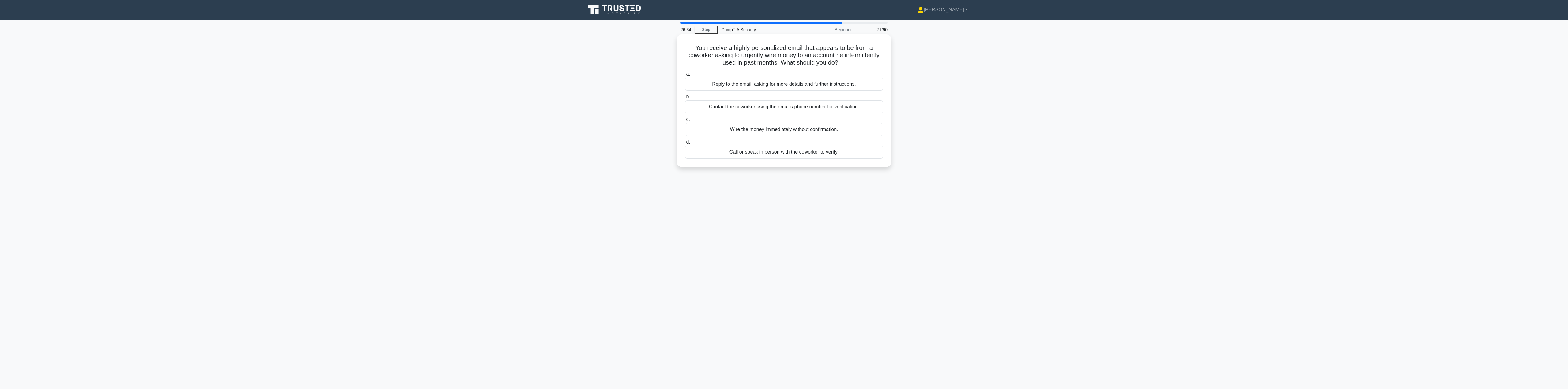
click at [685, 99] on input "b. Contact the coworker using the email's phone number for verification." at bounding box center [685, 97] width 0 height 4
click at [752, 161] on div "Uninterruptible Power Supply (UPS)" at bounding box center [784, 159] width 198 height 13
click at [685, 152] on input "d. Uninterruptible Power Supply (UPS)" at bounding box center [685, 150] width 0 height 4
click at [752, 114] on div "Report the finding to the client, but continue focusing on social engineering a…" at bounding box center [784, 110] width 198 height 20
click at [685, 99] on input "b. Report the finding to the client, but continue focusing on social engineerin…" at bounding box center [685, 97] width 0 height 4
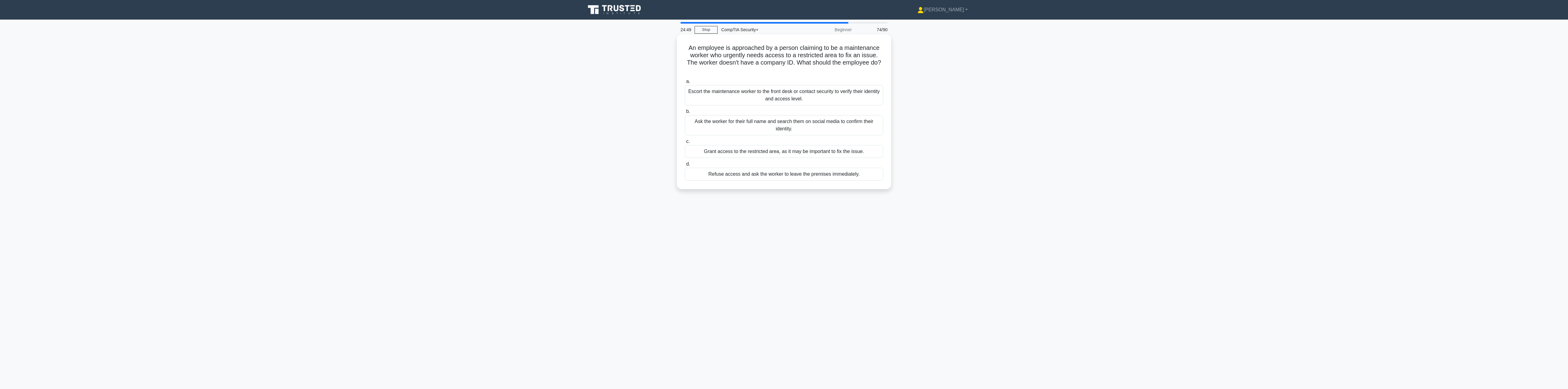
click at [752, 102] on div "Escort the maintenance worker to the front desk or contact security to verify t…" at bounding box center [784, 95] width 198 height 20
click at [685, 83] on input "a. Escort the maintenance worker to the front desk or contact security to verif…" at bounding box center [685, 82] width 0 height 4
click at [752, 93] on div "Wrap the custom application using MDM and assign appropriate permissions" at bounding box center [784, 91] width 198 height 13
click at [685, 83] on input "a. Wrap the custom application using MDM and assign appropriate permissions" at bounding box center [685, 82] width 0 height 4
click at [752, 141] on div "Request a risk exception" at bounding box center [784, 136] width 198 height 13
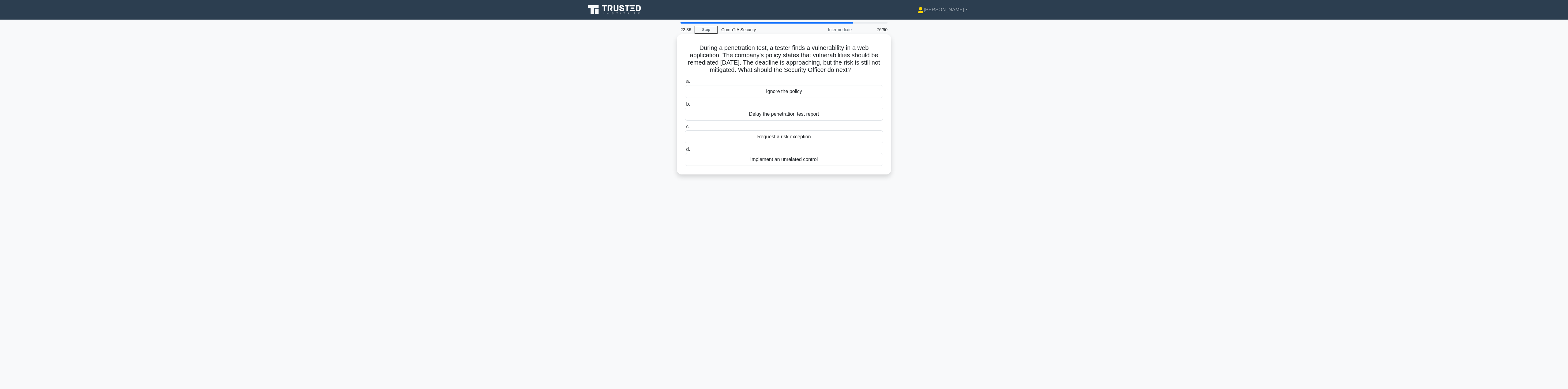
click at [685, 129] on input "c. Request a risk exception" at bounding box center [685, 127] width 0 height 4
click at [752, 94] on div "Biometric Authentication" at bounding box center [784, 91] width 198 height 13
click at [685, 83] on input "a. Biometric Authentication" at bounding box center [685, 82] width 0 height 4
click at [752, 96] on div "Create selective trust relationships between the security domain and other doma…" at bounding box center [784, 88] width 198 height 20
click at [685, 76] on input "a. Create selective trust relationships between the security domain and other d…" at bounding box center [685, 74] width 0 height 4
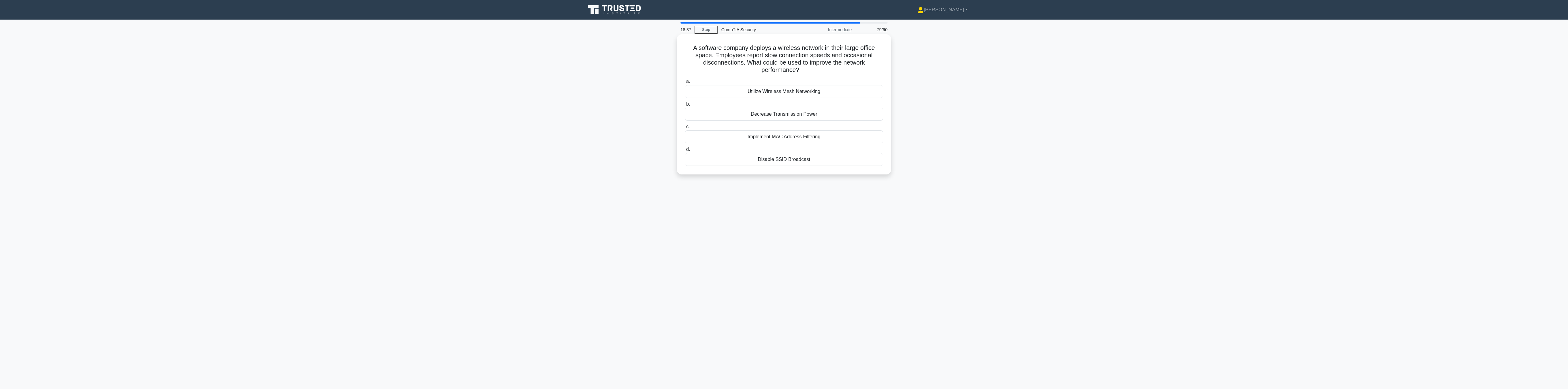
click at [752, 94] on div "Utilize Wireless Mesh Networking" at bounding box center [784, 91] width 198 height 13
click at [685, 83] on input "a. Utilize Wireless Mesh Networking" at bounding box center [685, 82] width 0 height 4
click at [752, 152] on div "Remote wipe" at bounding box center [784, 144] width 198 height 13
click at [685, 137] on input "d. Remote wipe" at bounding box center [685, 135] width 0 height 4
click at [752, 124] on div "Force users to include numeric characters" at bounding box center [784, 121] width 198 height 13
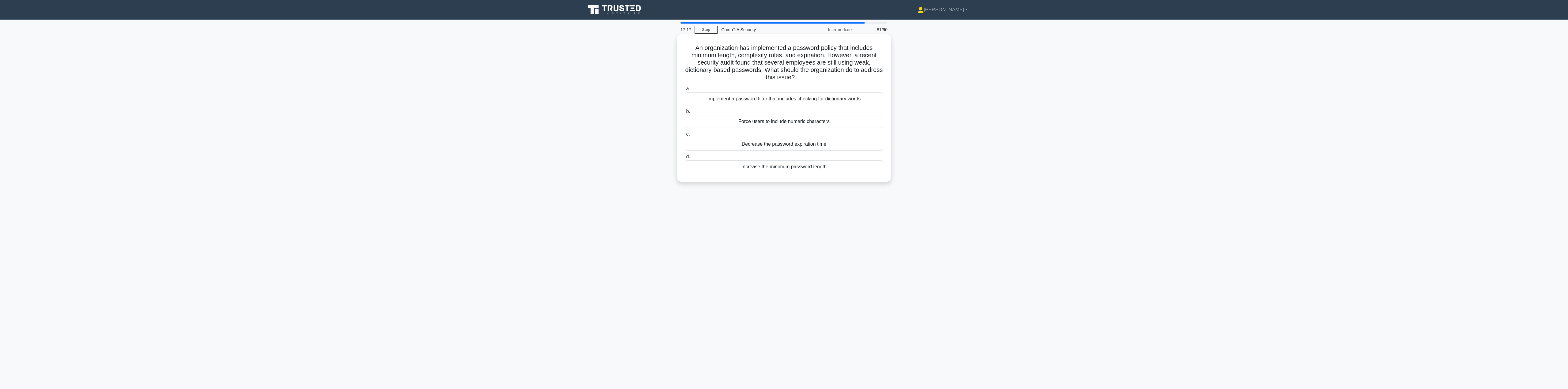
click at [685, 114] on input "b. Force users to include numeric characters" at bounding box center [685, 111] width 0 height 4
click at [752, 100] on div "Configuring the server to block suspicious IPs" at bounding box center [784, 99] width 198 height 13
click at [685, 91] on input "b. Configuring the server to block suspicious IPs" at bounding box center [685, 89] width 0 height 4
click at [752, 117] on div "Leave the device intact, but delete the data" at bounding box center [784, 114] width 198 height 13
click at [685, 107] on input "b. Leave the device intact, but delete the data" at bounding box center [685, 104] width 0 height 4
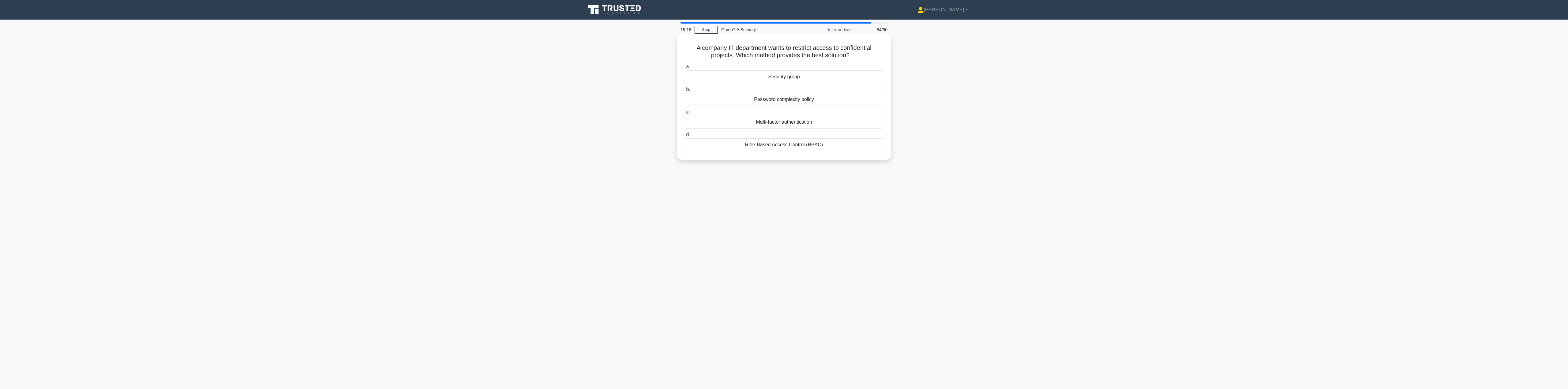
click at [752, 144] on div "Role-Based Access Control (RBAC)" at bounding box center [784, 144] width 198 height 13
click at [685, 137] on input "d. Role-Based Access Control (RBAC)" at bounding box center [685, 135] width 0 height 4
click at [752, 138] on div "Analyze phishing emails, gather indicators of compromise, and educate employees…" at bounding box center [784, 133] width 198 height 20
click at [685, 122] on input "c. Analyze phishing emails, gather indicators of compromise, and educate employ…" at bounding box center [685, 119] width 0 height 4
click at [752, 148] on div "SQL Injection" at bounding box center [784, 144] width 198 height 13
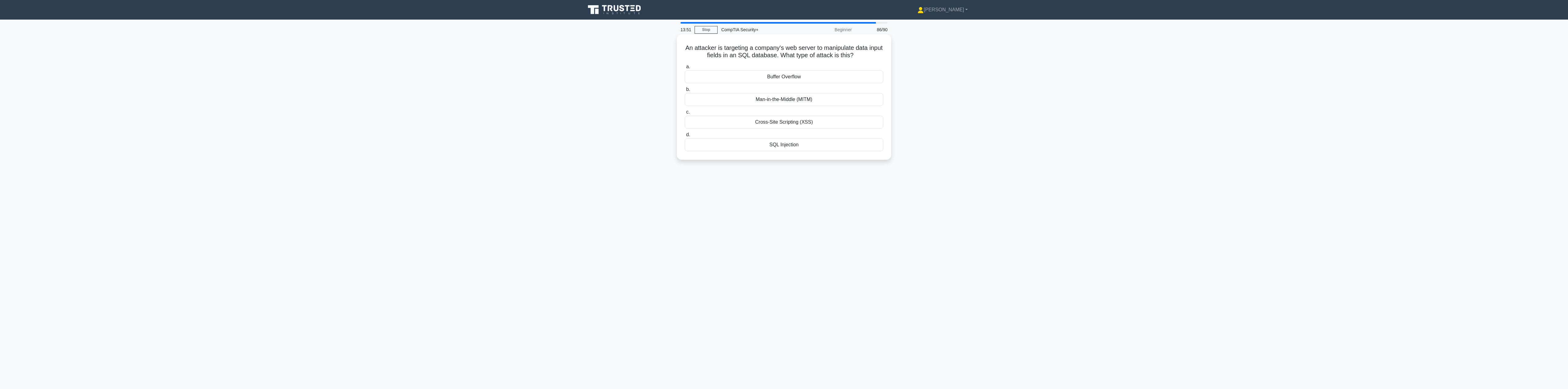
click at [685, 137] on input "d. SQL Injection" at bounding box center [685, 135] width 0 height 4
click at [752, 86] on div "Enable logging and monitoring capabilities" at bounding box center [784, 84] width 198 height 13
click at [685, 76] on input "a. Enable logging and monitoring capabilities" at bounding box center [685, 74] width 0 height 4
click at [752, 131] on div "Motion-activated floodlights" at bounding box center [784, 129] width 198 height 13
click at [685, 122] on input "c. Motion-activated floodlights" at bounding box center [685, 119] width 0 height 4
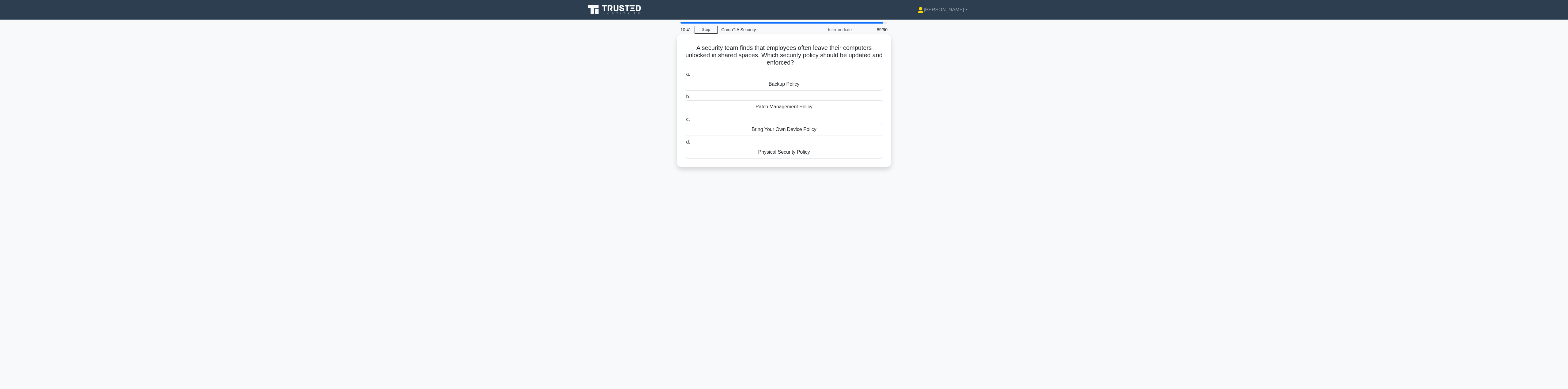
click at [752, 158] on div "Physical Security Policy" at bounding box center [784, 152] width 198 height 13
click at [685, 144] on input "d. Physical Security Policy" at bounding box center [685, 142] width 0 height 4
click at [752, 108] on div "Firewall" at bounding box center [784, 107] width 198 height 13
click at [685, 99] on input "b. Firewall" at bounding box center [685, 97] width 0 height 4
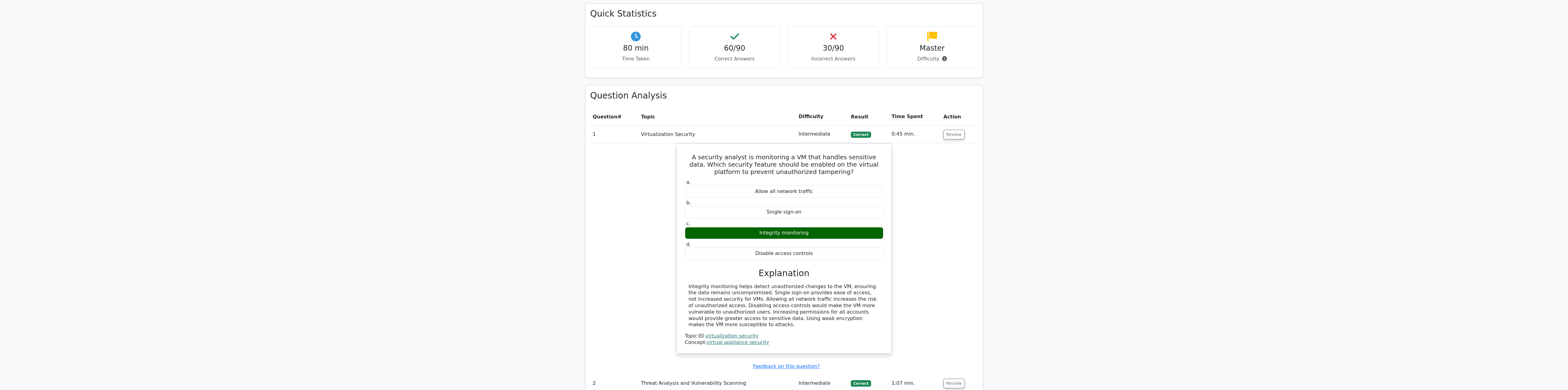
scroll to position [553, 0]
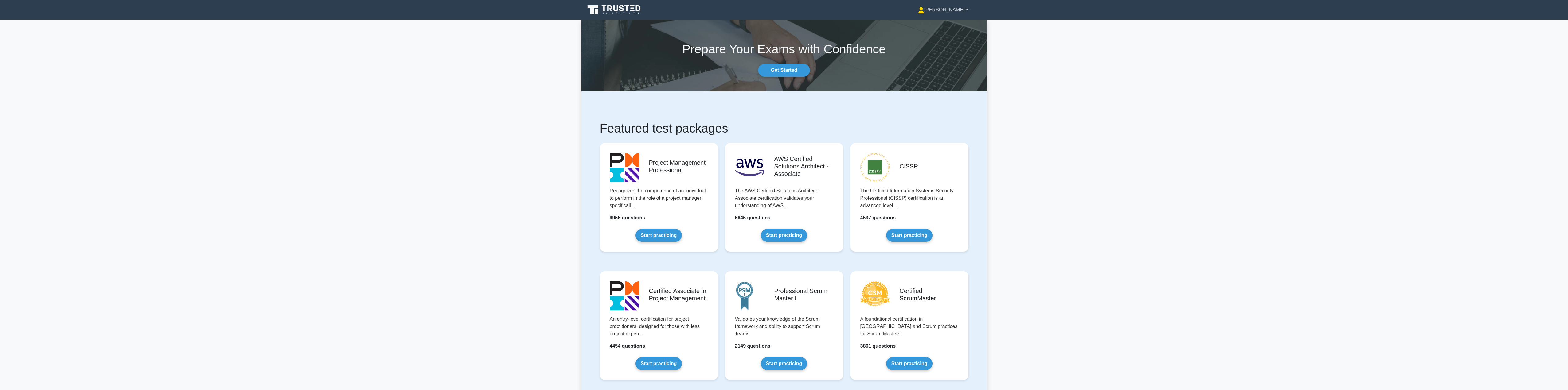
click at [958, 9] on link "[PERSON_NAME]" at bounding box center [943, 10] width 80 height 12
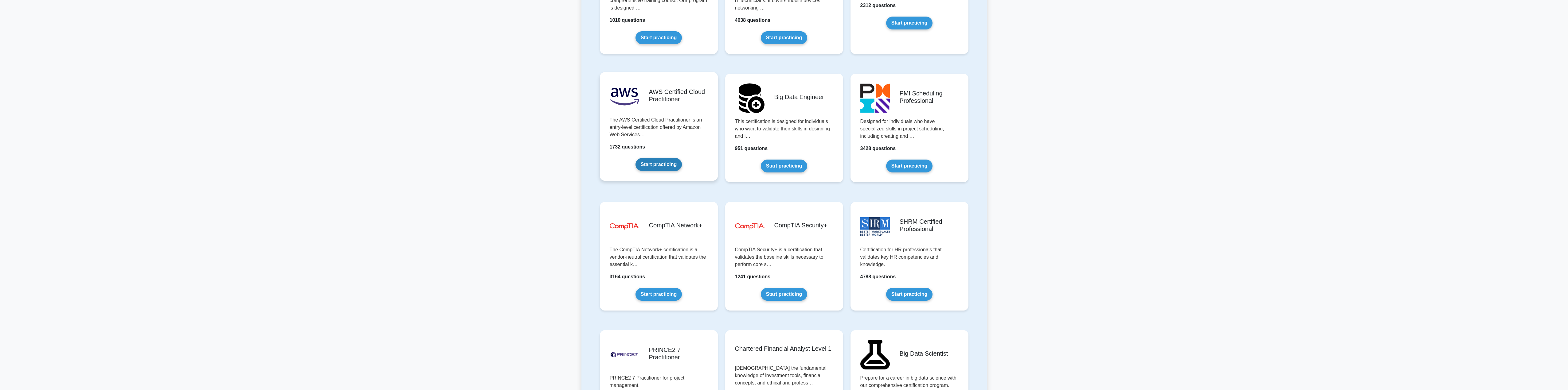
scroll to position [983, 0]
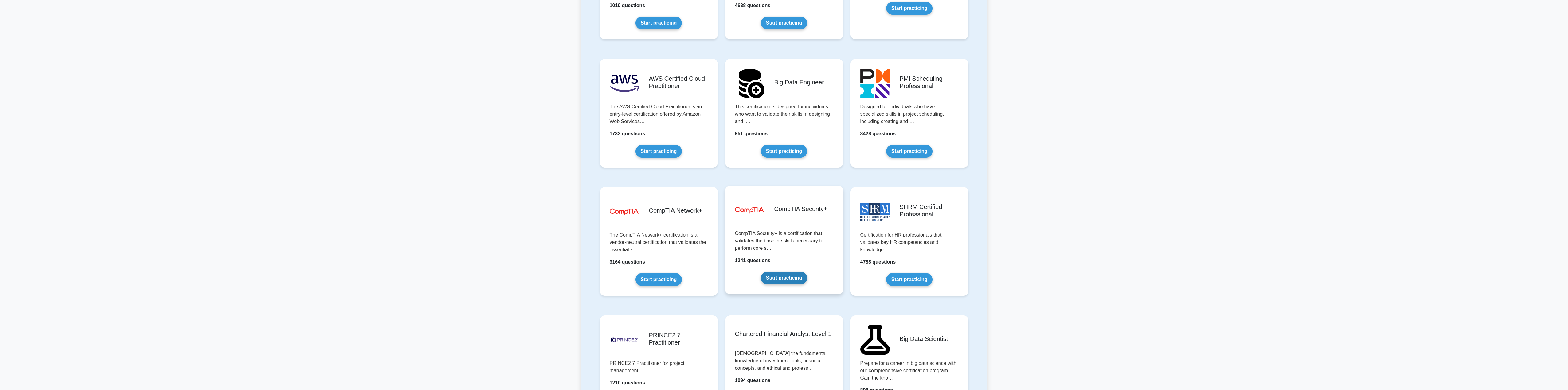
click at [793, 278] on link "Start practicing" at bounding box center [784, 278] width 46 height 13
